Goal: Find specific page/section: Find specific page/section

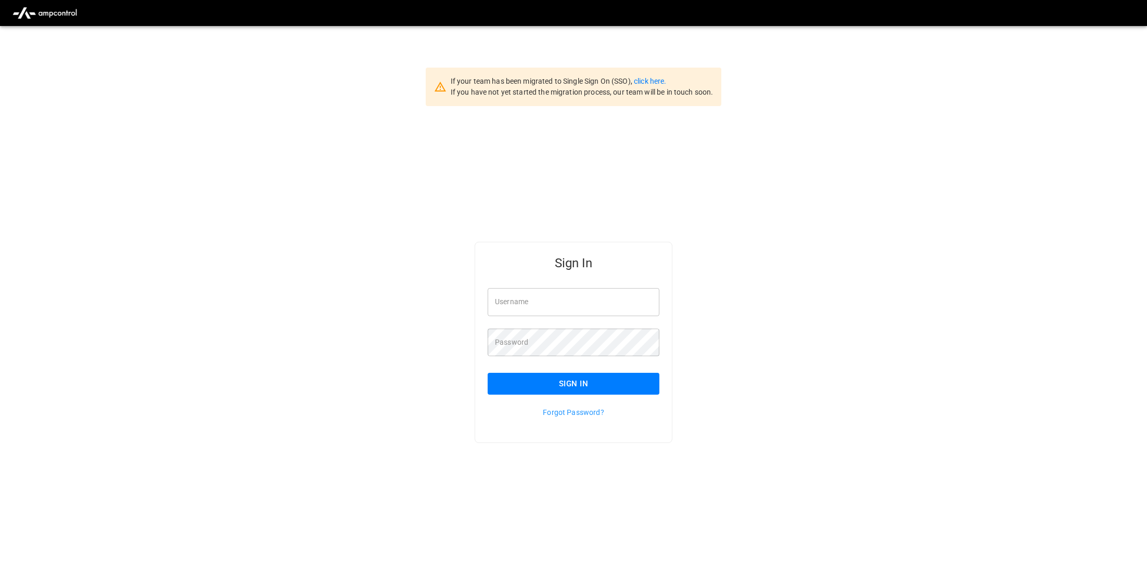
type input "**********"
click at [587, 379] on button "Sign In" at bounding box center [573, 384] width 172 height 22
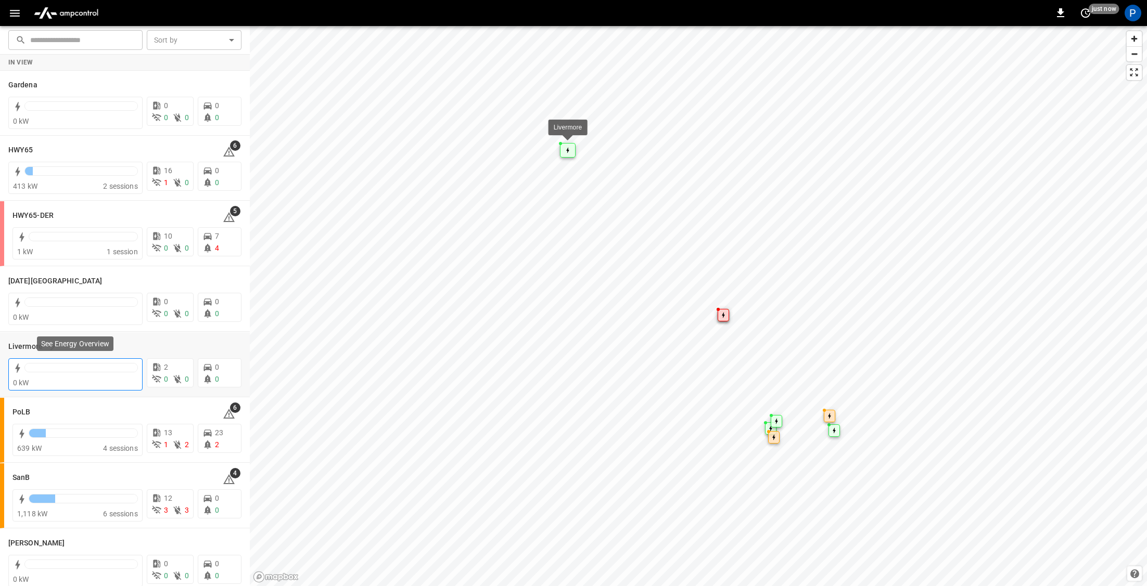
click at [120, 380] on div "0 kW" at bounding box center [75, 383] width 125 height 10
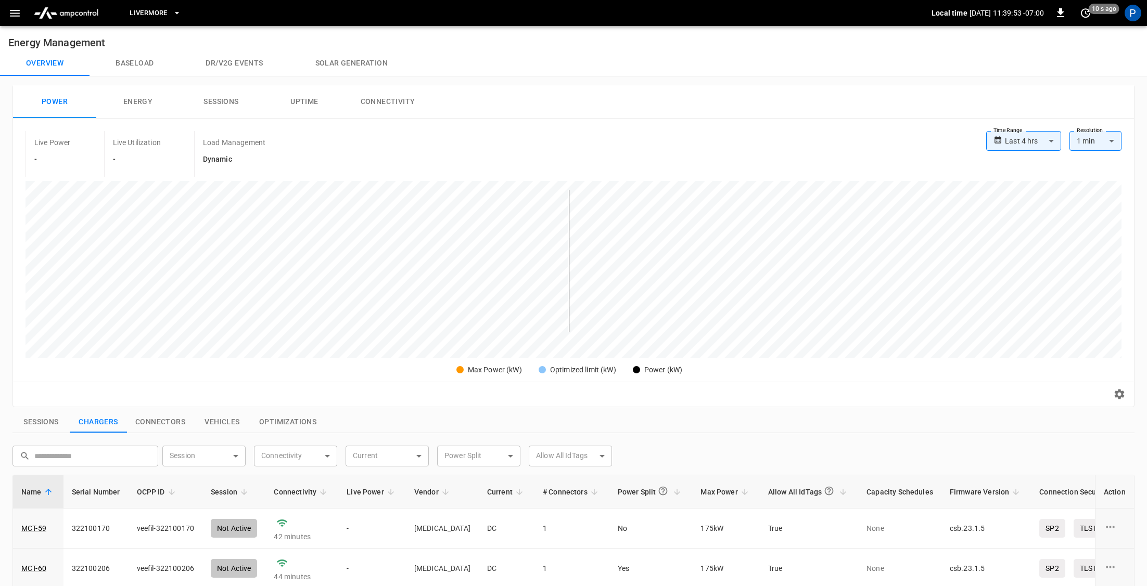
click at [165, 14] on span "Livermore" at bounding box center [148, 13] width 37 height 12
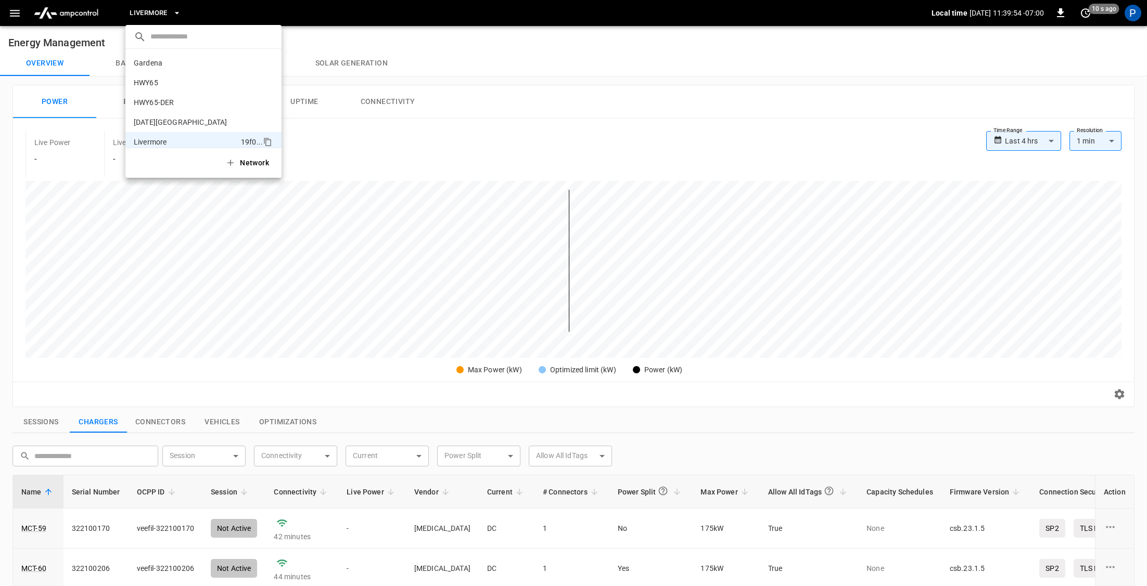
scroll to position [76, 0]
click at [38, 527] on div at bounding box center [573, 293] width 1147 height 586
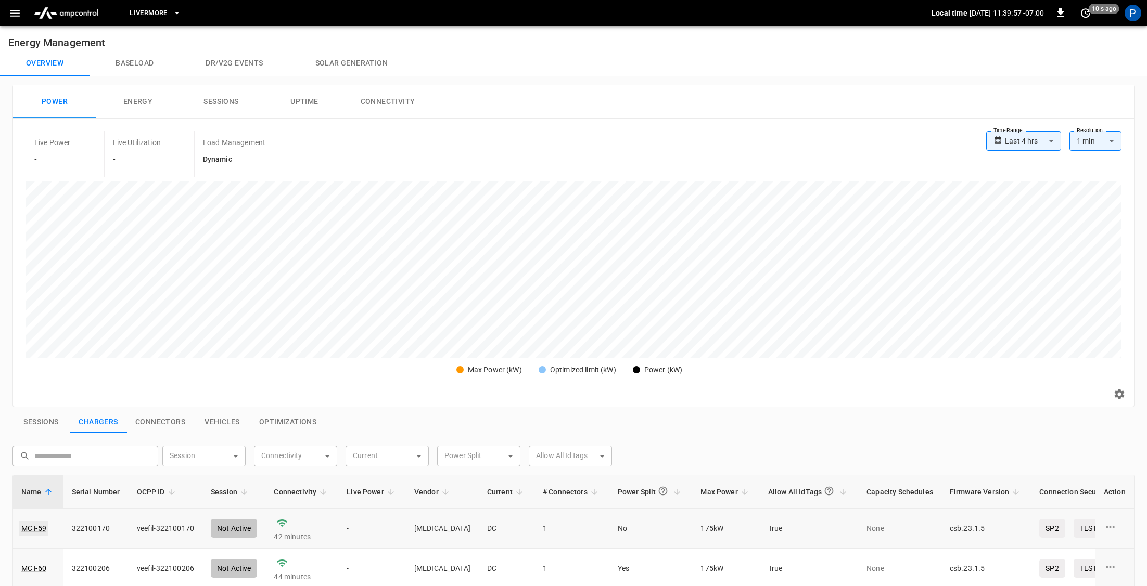
click at [33, 529] on link "MCT-59" at bounding box center [33, 528] width 29 height 15
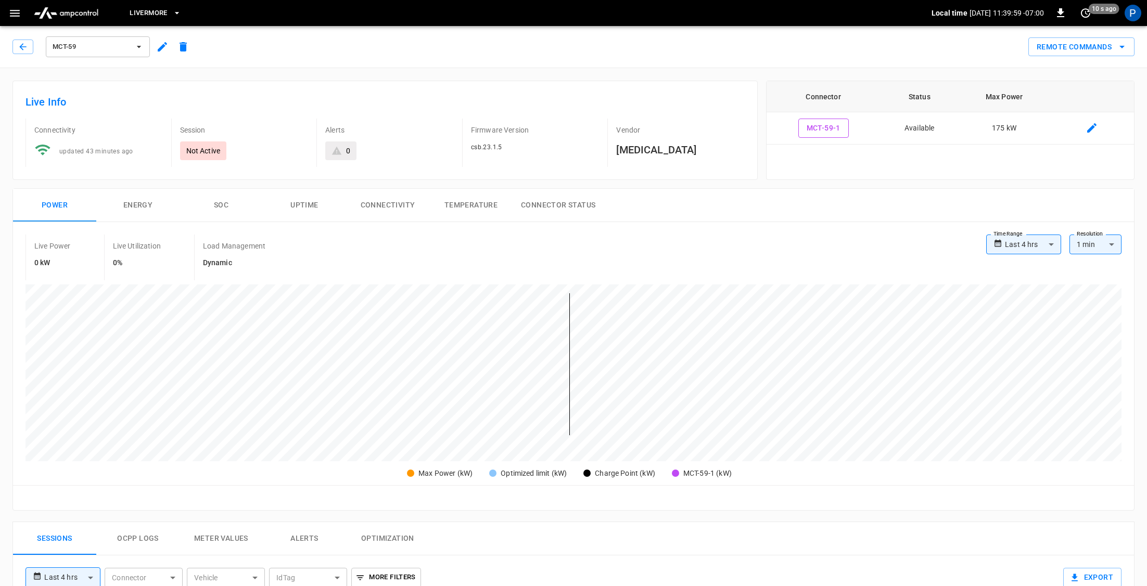
click at [162, 0] on div "[GEOGRAPHIC_DATA] Local time [DATE] 11:39:59 -07:00 0 10 s ago P" at bounding box center [573, 13] width 1147 height 26
click at [162, 5] on button "Livermore" at bounding box center [154, 13] width 59 height 20
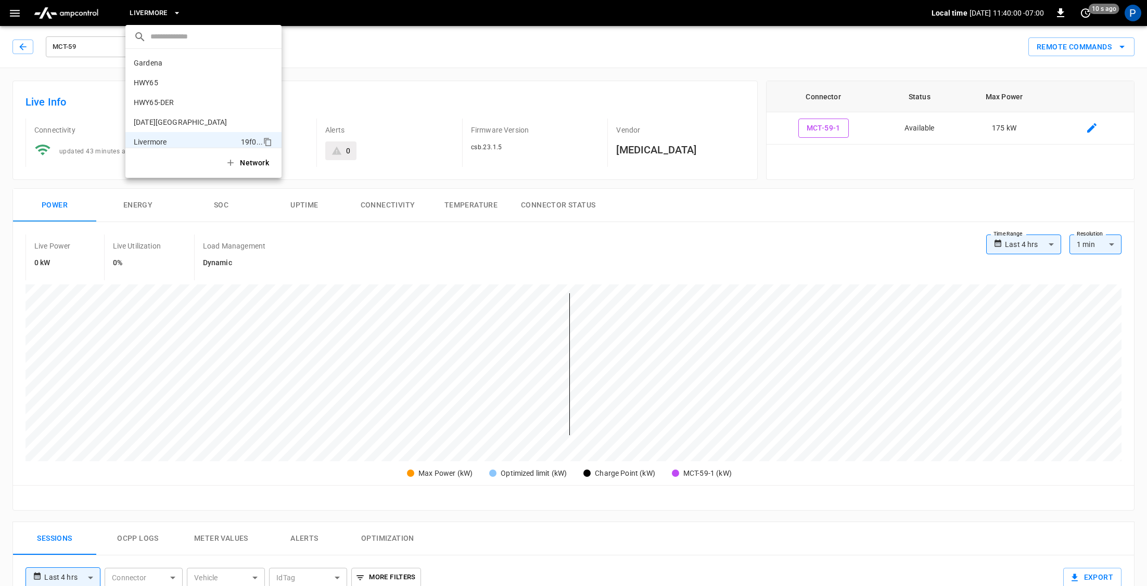
scroll to position [76, 0]
click at [168, 115] on li "[PERSON_NAME] ff98 ..." at bounding box center [203, 125] width 156 height 20
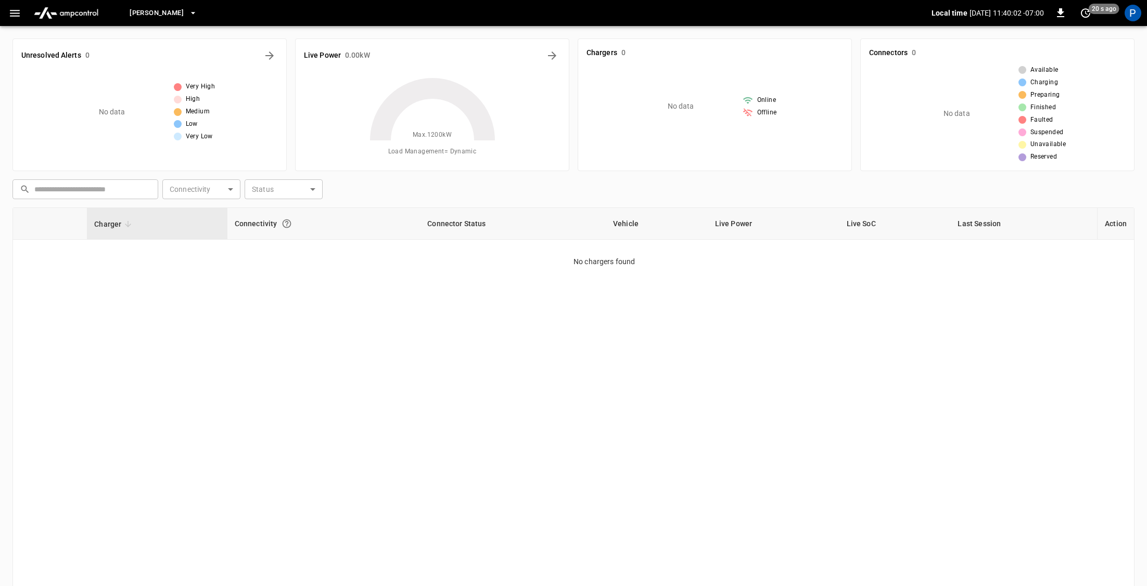
click at [165, 21] on button "[PERSON_NAME]" at bounding box center [163, 13] width 76 height 20
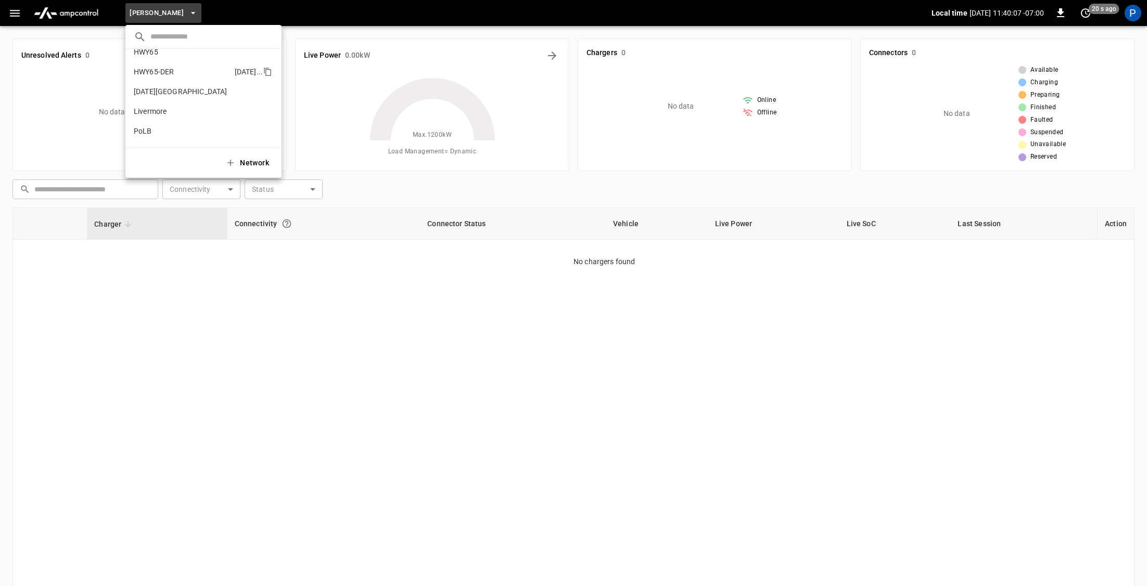
scroll to position [40, 0]
click at [167, 94] on li "Livermore 19f0 ..." at bounding box center [203, 103] width 156 height 20
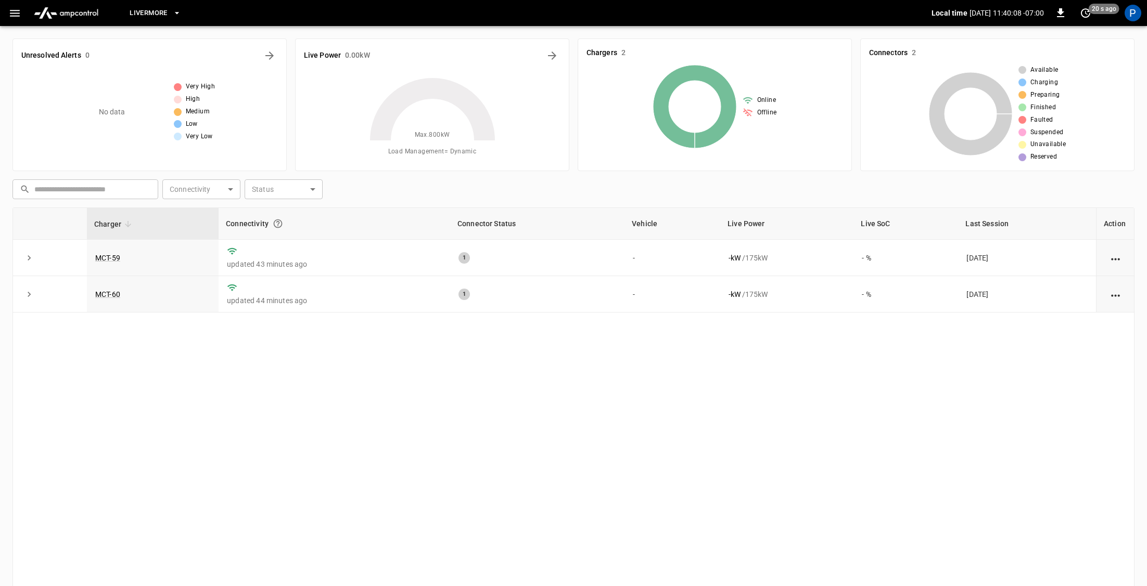
click at [168, 12] on button "Livermore" at bounding box center [154, 13] width 59 height 20
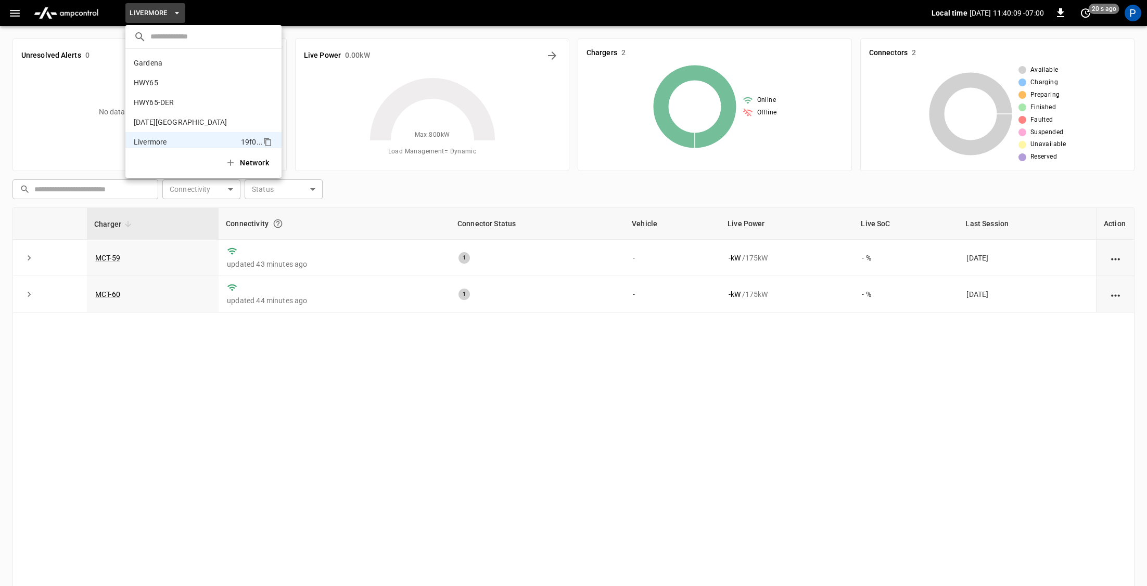
scroll to position [76, 0]
click at [179, 97] on li "SanB 5792 ..." at bounding box center [203, 106] width 156 height 20
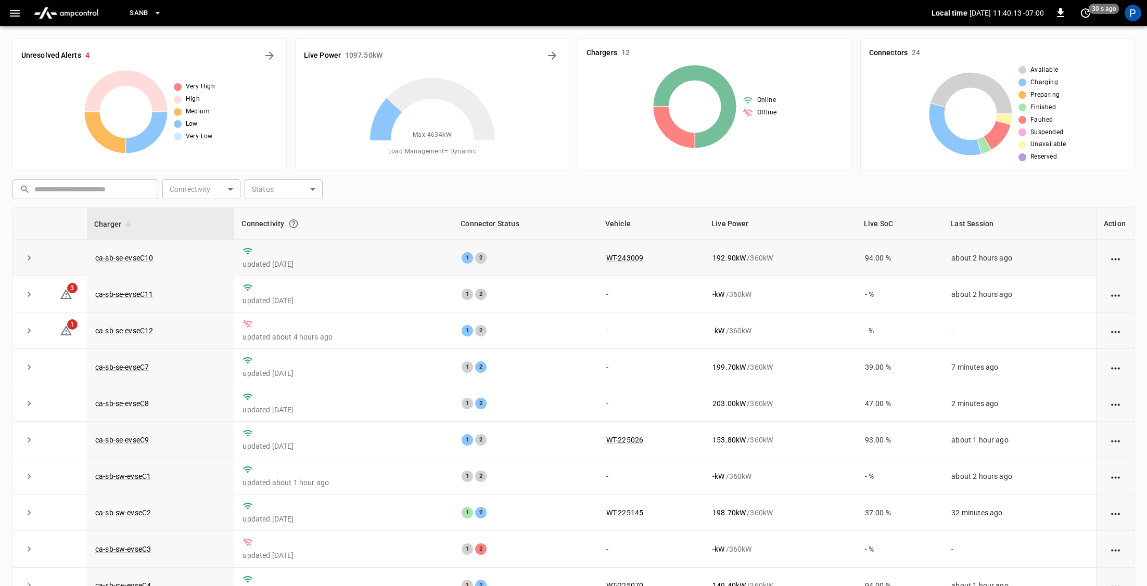
click at [136, 262] on td "ca-sb-se-evseC10" at bounding box center [160, 258] width 147 height 36
click at [139, 250] on td "ca-sb-se-evseC10" at bounding box center [160, 258] width 147 height 36
click at [138, 256] on link "ca-sb-se-evseC10" at bounding box center [124, 258] width 62 height 12
